Goal: Navigation & Orientation: Find specific page/section

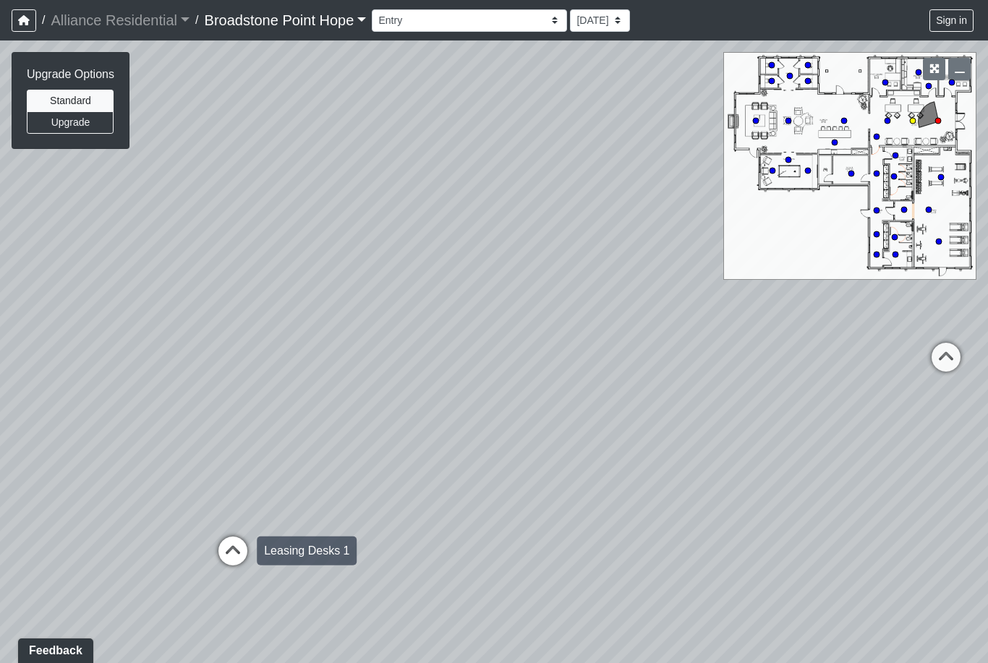
click at [242, 548] on icon at bounding box center [232, 558] width 43 height 43
select select "1P4wVwcorfVn2bmoC4dF4X"
click at [350, 330] on div "Loading... Leasing Desks 1 Loading... Breakroom 1 Loading... Leasing Office 1 L…" at bounding box center [494, 351] width 988 height 623
click at [277, 218] on div "Loading... Leasing Desks 1 Loading... Breakroom 1 Loading... Leasing Office 1 L…" at bounding box center [494, 351] width 988 height 623
click at [368, 389] on div "Loading... Leasing Desks 1 Loading... Breakroom 1 Loading... Leasing Office 1 L…" at bounding box center [494, 351] width 988 height 623
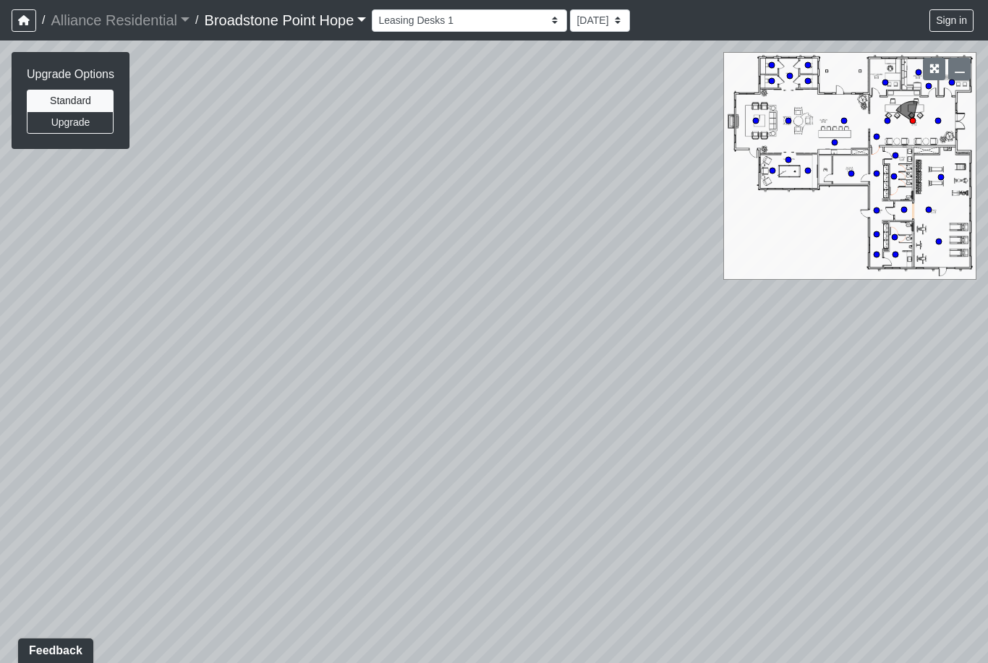
click at [356, 315] on div "Loading... Leasing Desks 1 Loading... Breakroom 1 Loading... Leasing Office 1 L…" at bounding box center [494, 351] width 988 height 623
click at [331, 282] on div "Loading... Leasing Desks 1 Loading... Breakroom 1 Loading... Leasing Office 1 L…" at bounding box center [494, 351] width 988 height 623
